Goal: Information Seeking & Learning: Find specific fact

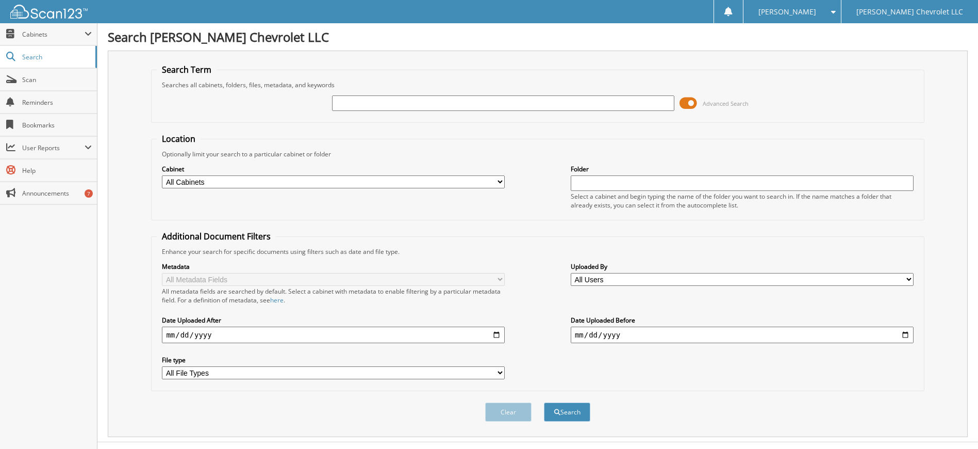
click at [367, 106] on input "text" at bounding box center [503, 102] width 343 height 15
type input "454640"
click at [544, 402] on button "Search" at bounding box center [567, 411] width 46 height 19
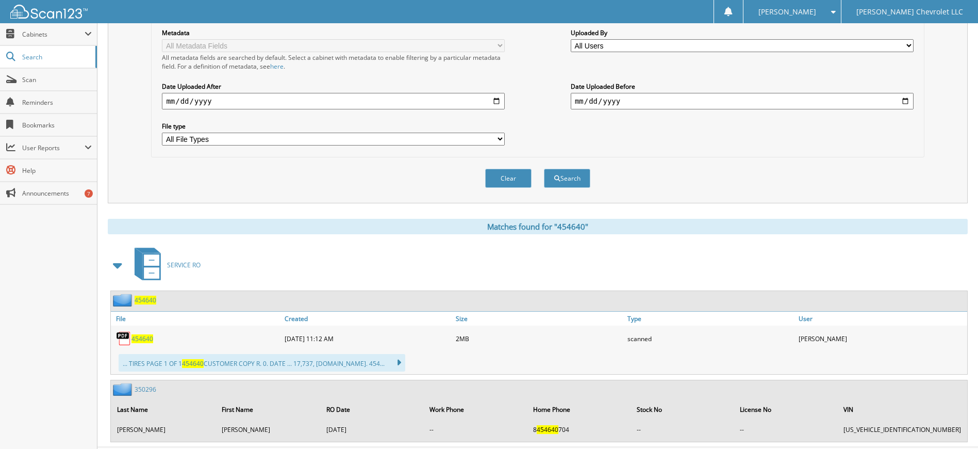
scroll to position [237, 0]
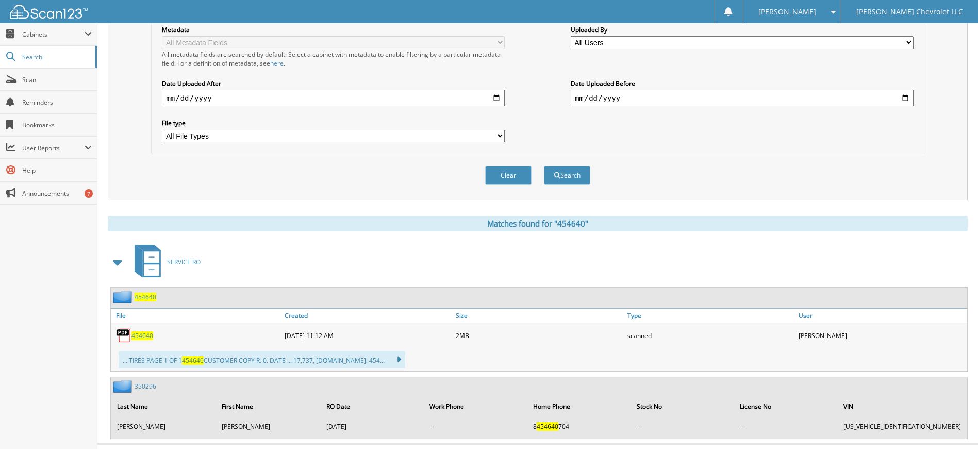
click at [145, 338] on span "454640" at bounding box center [142, 335] width 22 height 9
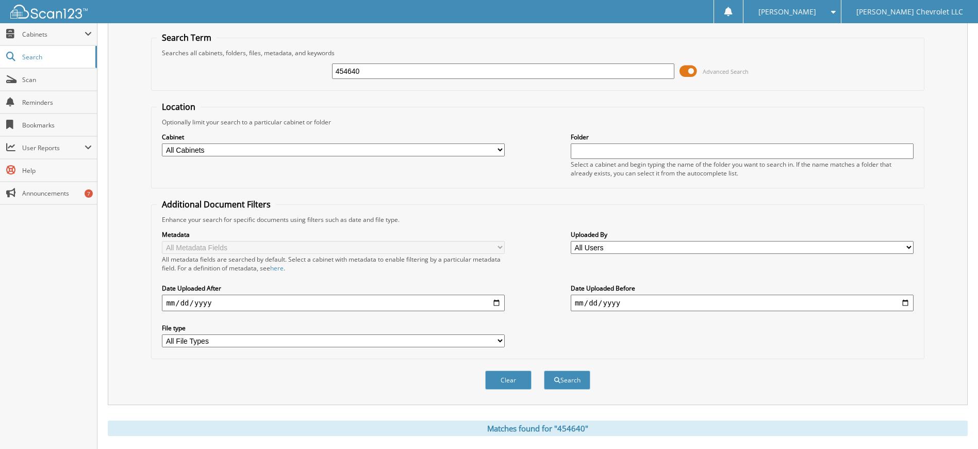
scroll to position [0, 0]
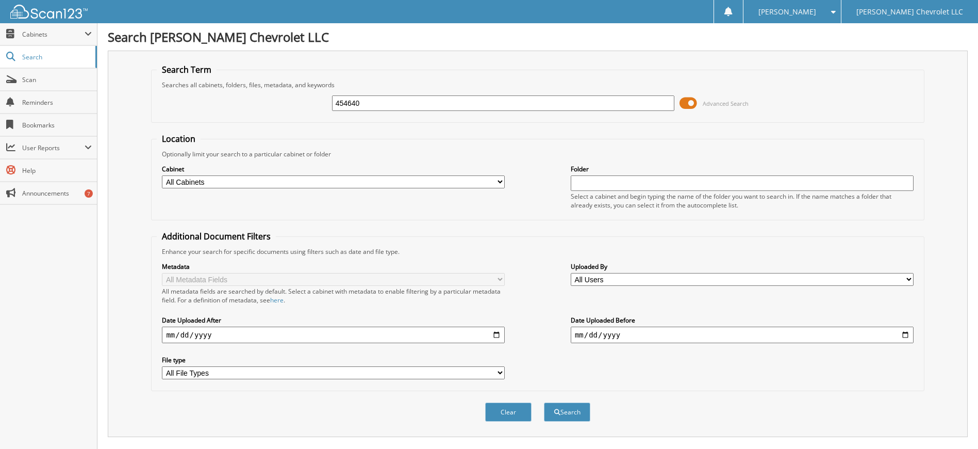
click at [13, 280] on div "Close Cabinets My Company Email Addresses Search Scan" at bounding box center [48, 235] width 97 height 425
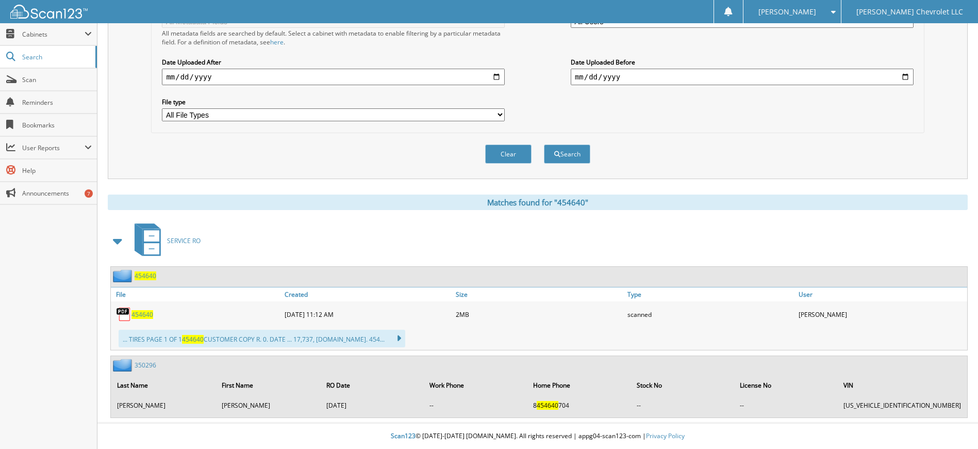
click at [64, 377] on div "Close Cabinets My Company Email Addresses Search Scan" at bounding box center [48, 235] width 97 height 425
click at [242, 152] on div "Clear Search" at bounding box center [537, 154] width 773 height 42
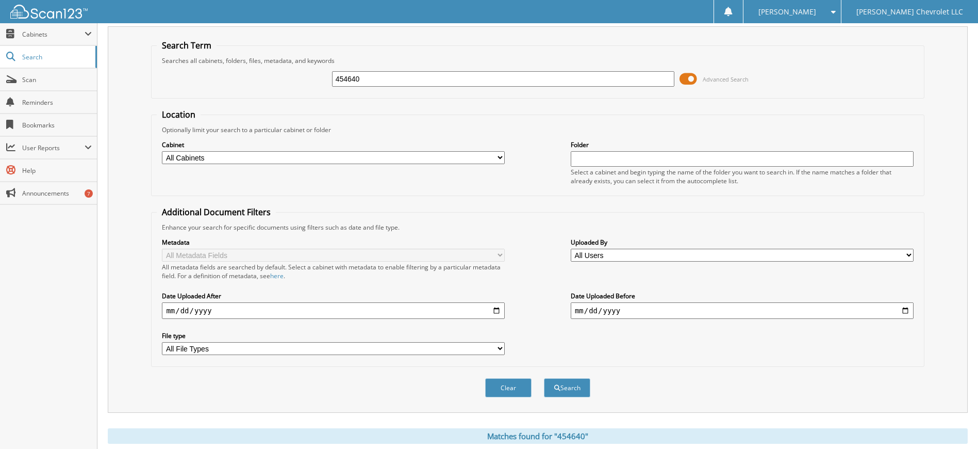
scroll to position [0, 0]
